Goal: Information Seeking & Learning: Learn about a topic

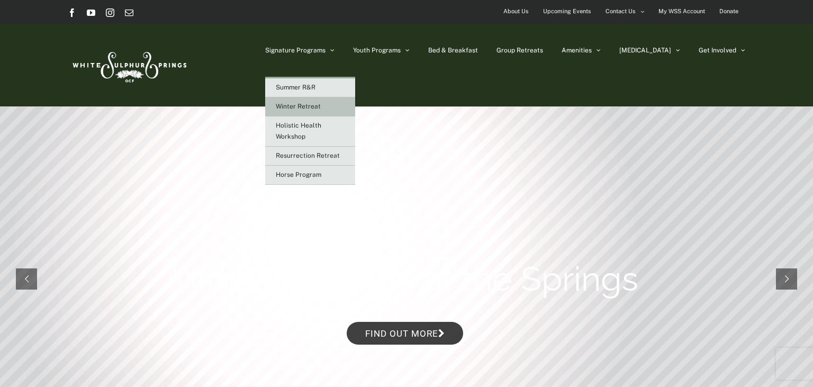
click at [321, 105] on span "Winter Retreat" at bounding box center [298, 106] width 45 height 7
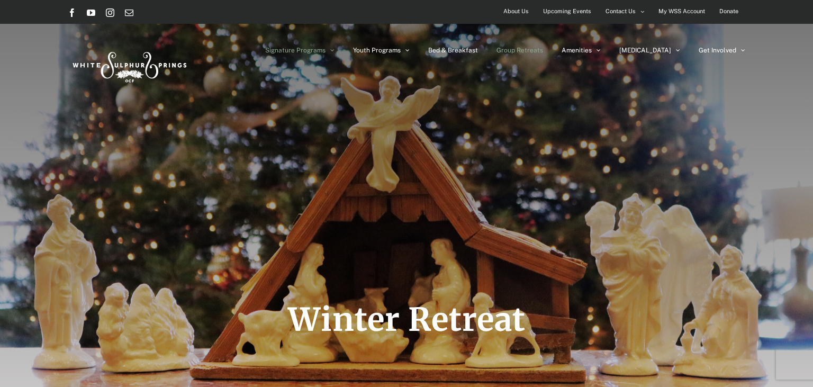
click at [543, 50] on span "Group Retreats" at bounding box center [520, 50] width 47 height 6
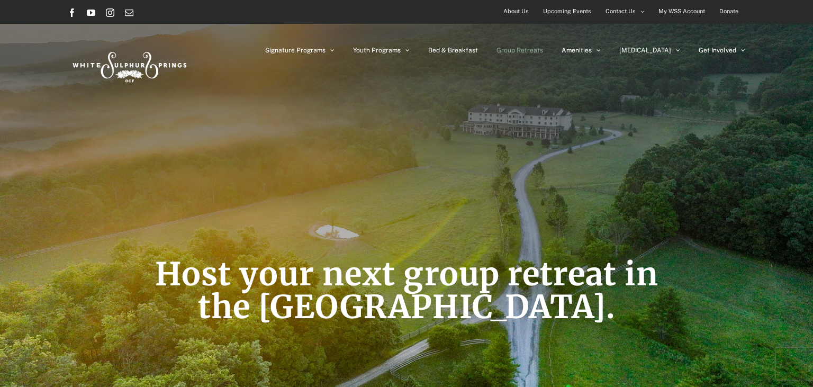
click at [575, 11] on span "Upcoming Events" at bounding box center [567, 11] width 48 height 15
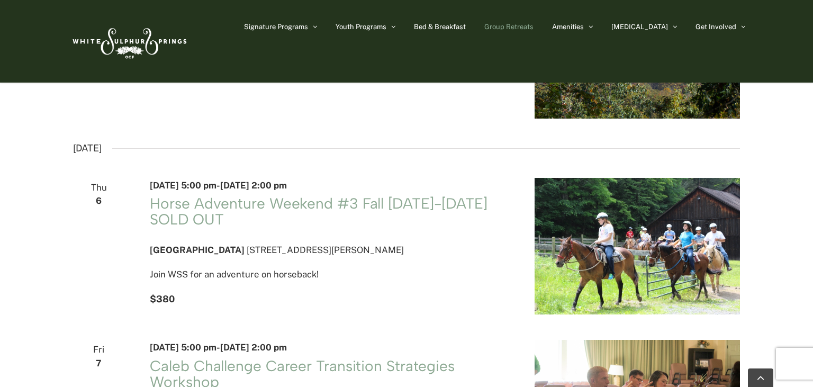
scroll to position [727, 0]
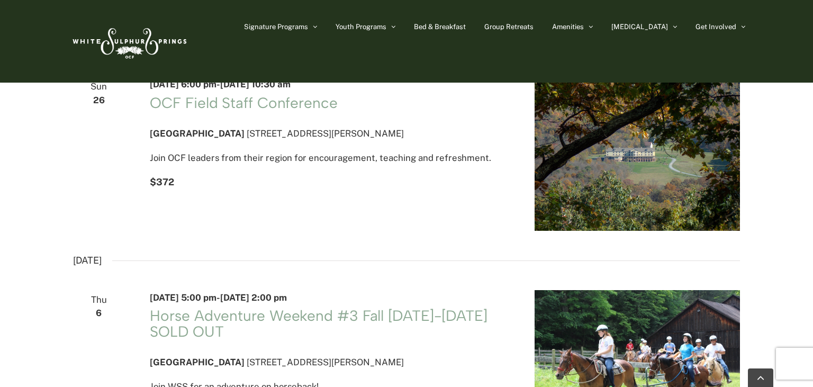
click at [142, 43] on img at bounding box center [129, 41] width 122 height 50
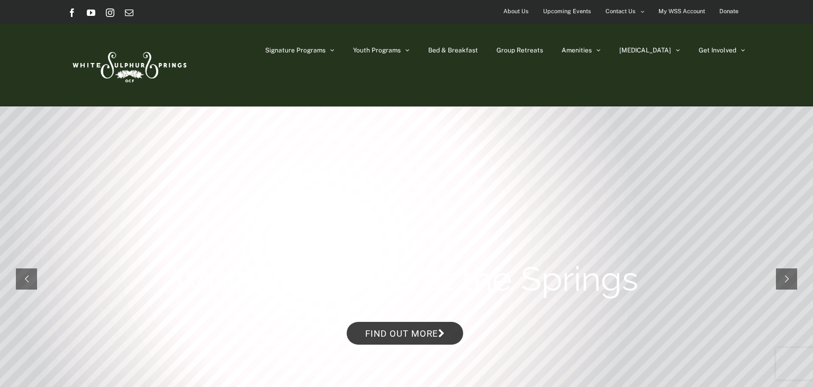
scroll to position [56, 0]
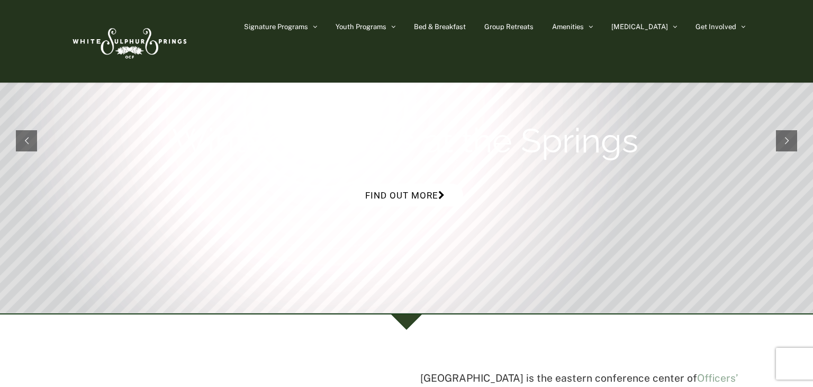
click at [406, 193] on link "Find out more" at bounding box center [405, 195] width 117 height 23
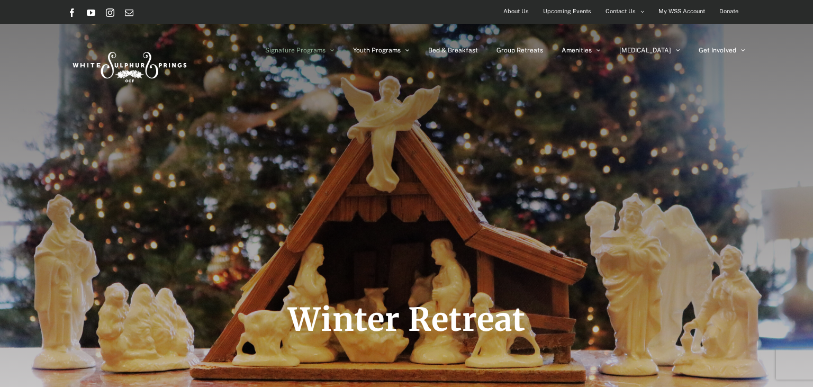
click at [517, 11] on span "About Us" at bounding box center [516, 11] width 25 height 15
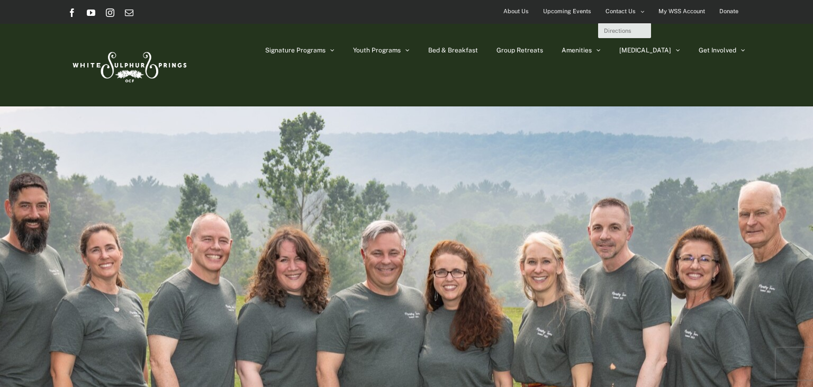
click at [623, 7] on span "Contact Us" at bounding box center [621, 11] width 30 height 15
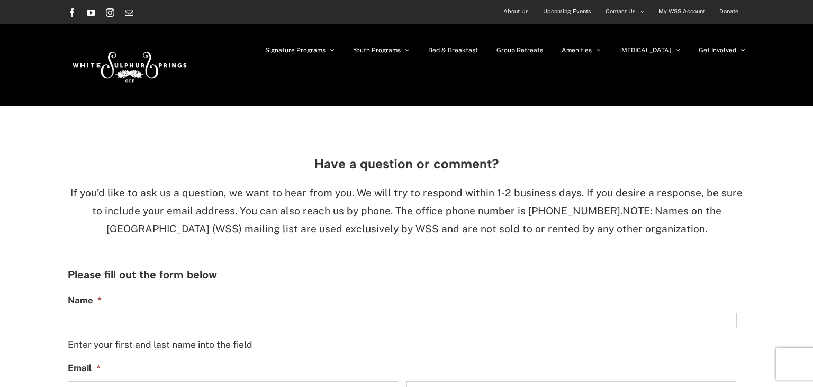
click at [565, 10] on span "Upcoming Events" at bounding box center [567, 11] width 48 height 15
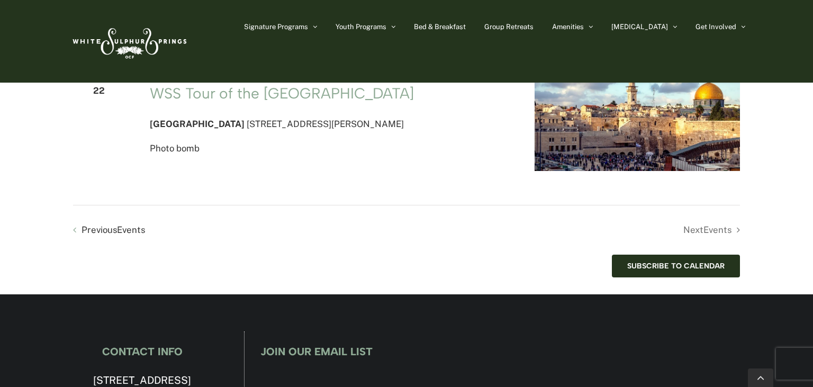
scroll to position [2292, 0]
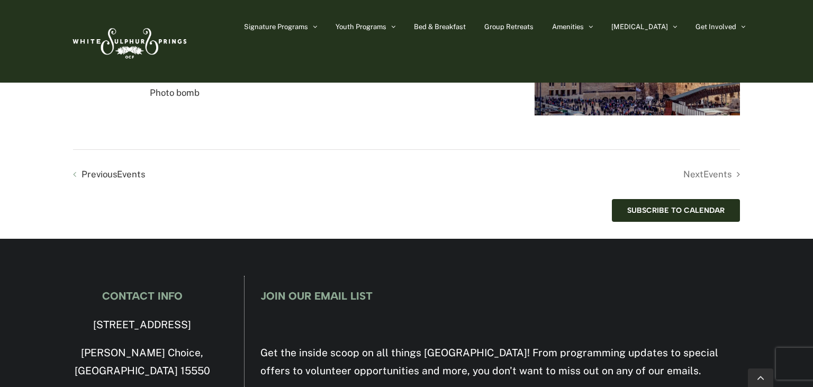
click at [708, 182] on li "Next Events" at bounding box center [574, 174] width 334 height 15
click at [125, 180] on span "Events" at bounding box center [131, 174] width 28 height 11
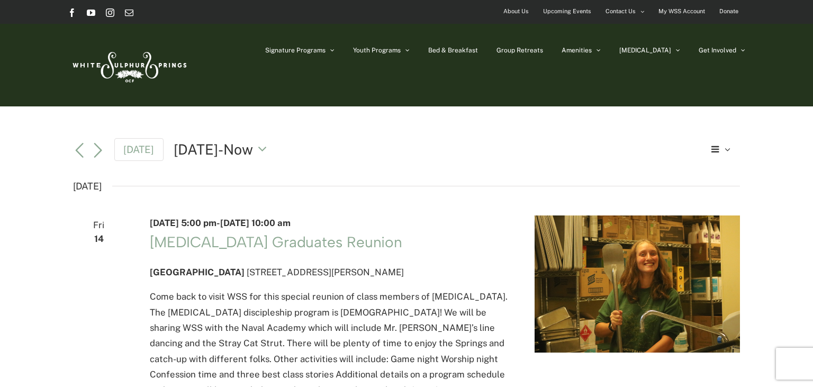
click at [565, 11] on span "Upcoming Events" at bounding box center [567, 11] width 48 height 15
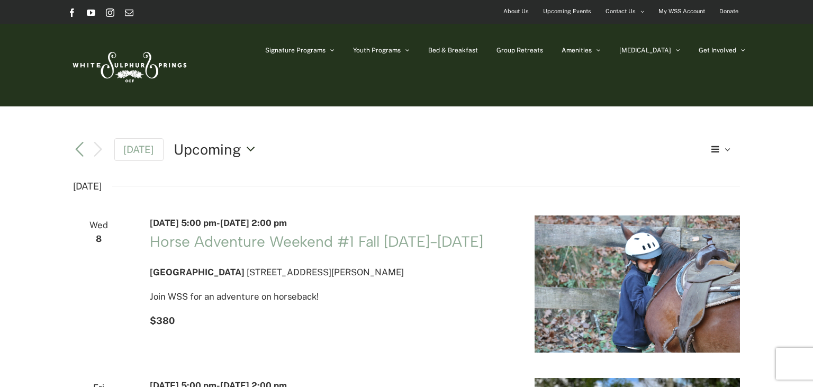
click at [243, 147] on button "Upcoming Upcoming" at bounding box center [217, 149] width 87 height 20
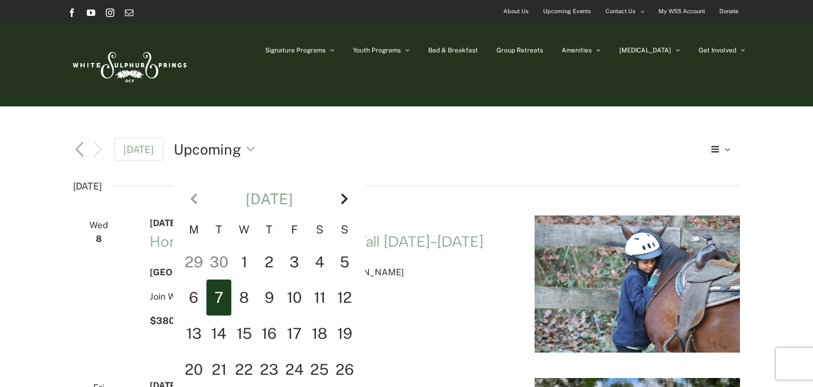
click at [343, 197] on th "Next" at bounding box center [345, 199] width 25 height 46
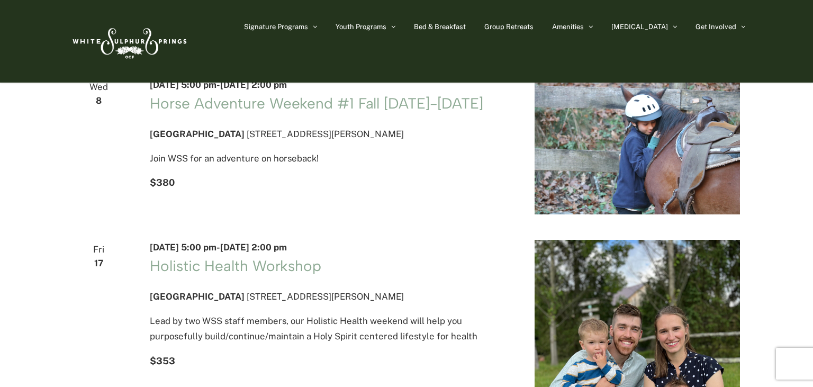
scroll to position [0, 0]
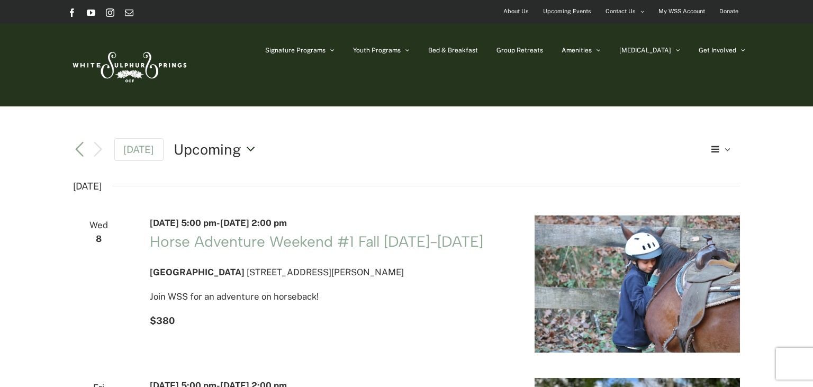
click at [245, 147] on button "Upcoming Upcoming" at bounding box center [217, 149] width 87 height 20
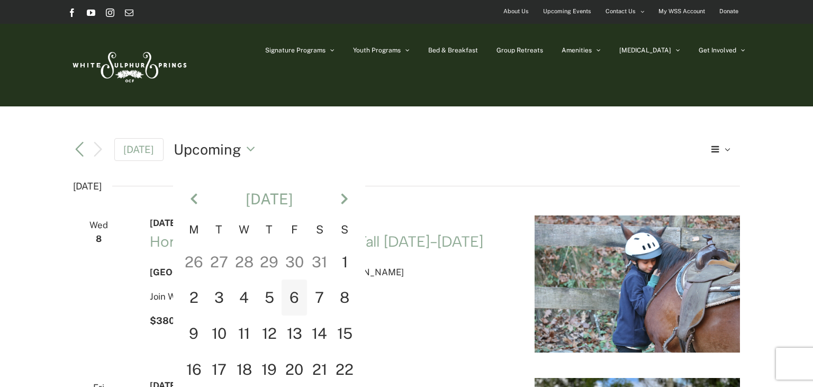
click at [293, 296] on td "6" at bounding box center [294, 298] width 25 height 36
type input "********"
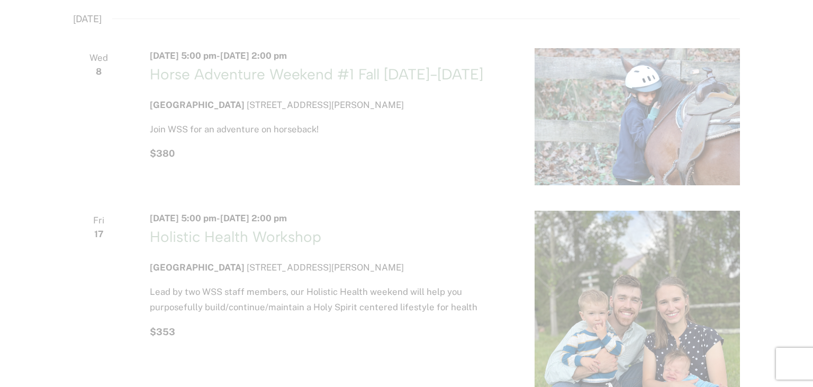
scroll to position [0, 0]
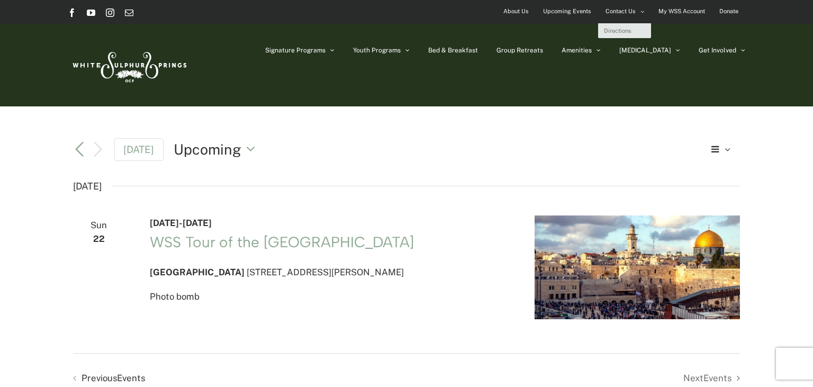
click at [617, 11] on span "Contact Us" at bounding box center [621, 11] width 30 height 15
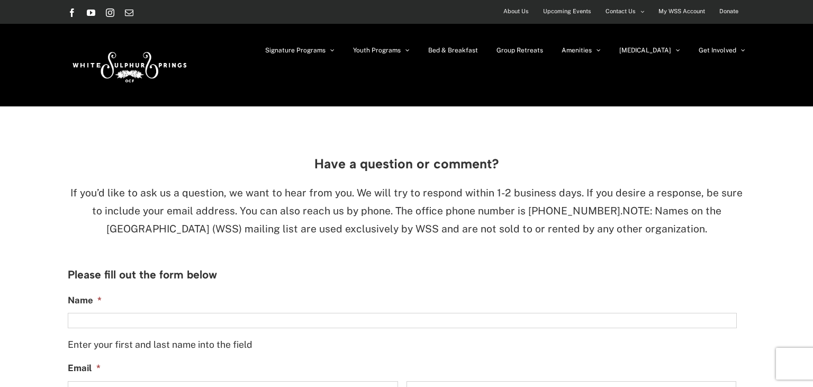
click at [562, 12] on span "Upcoming Events" at bounding box center [567, 11] width 48 height 15
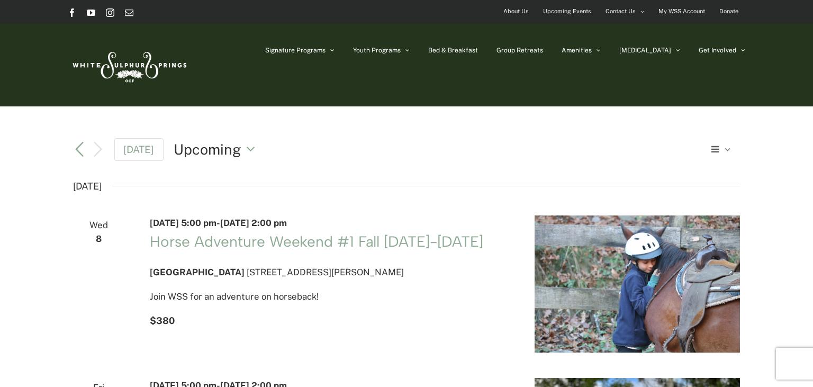
click at [725, 146] on button "List" at bounding box center [723, 149] width 33 height 19
click at [710, 207] on span "Month" at bounding box center [710, 208] width 27 height 15
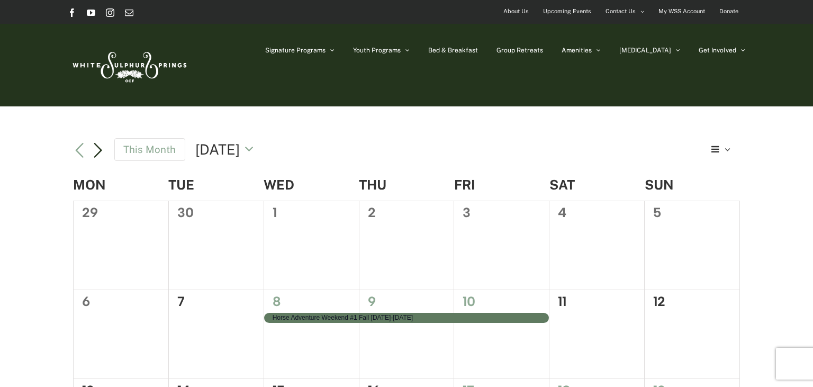
click at [99, 147] on link "Next month" at bounding box center [98, 151] width 13 height 13
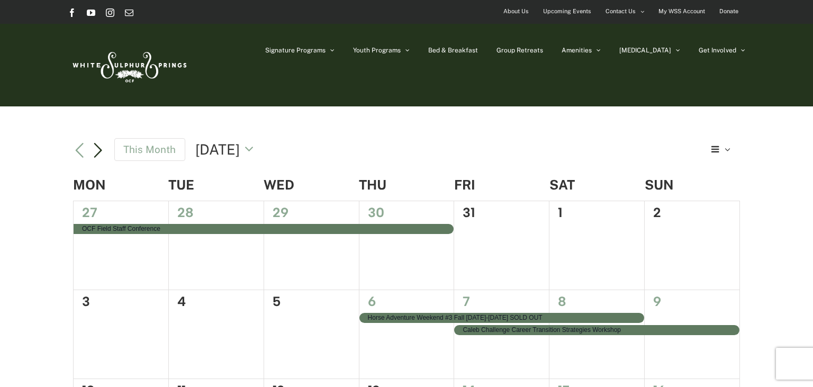
click at [98, 147] on link "Next month" at bounding box center [98, 151] width 13 height 13
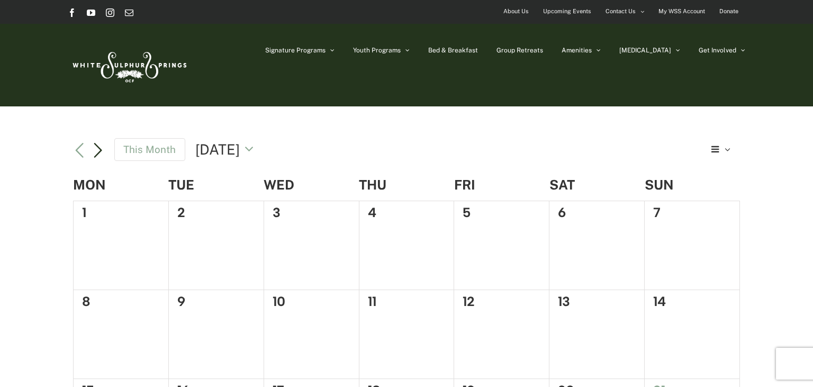
click at [96, 149] on link "Next month" at bounding box center [98, 151] width 13 height 13
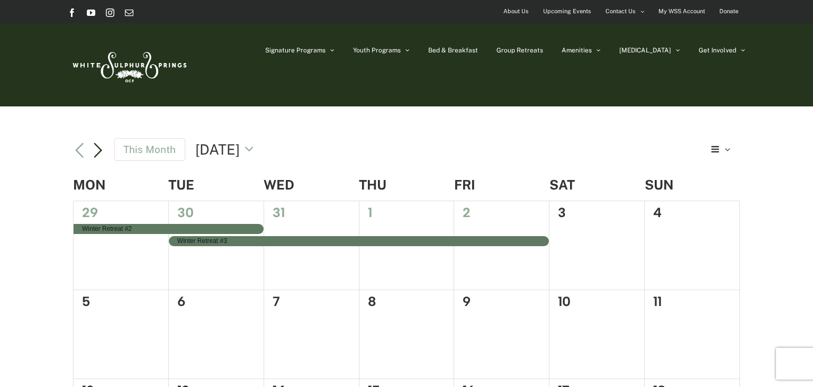
click at [98, 151] on link "Next month" at bounding box center [98, 151] width 13 height 13
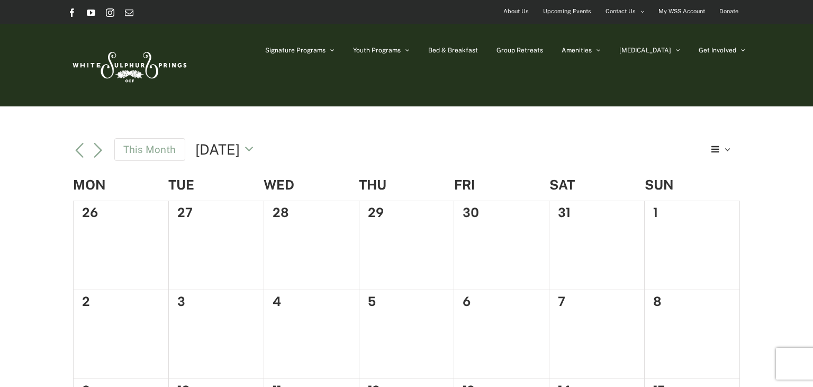
click at [562, 13] on span "Upcoming Events" at bounding box center [567, 11] width 48 height 15
